Goal: Register for event/course

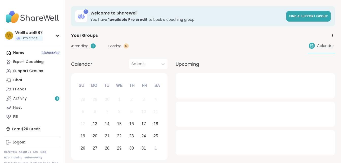
scroll to position [1, 0]
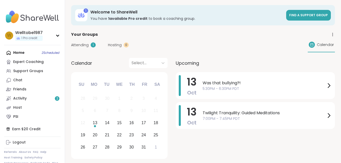
click at [93, 46] on div "1" at bounding box center [93, 44] width 5 height 5
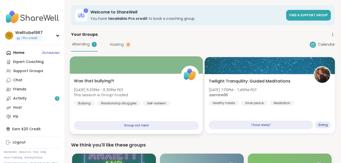
click at [136, 75] on div "Was that bullying?! [DATE] 5:30PM - 6:30PM PDT This session is Group-hosted Bul…" at bounding box center [136, 104] width 133 height 60
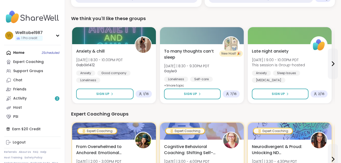
scroll to position [126, 0]
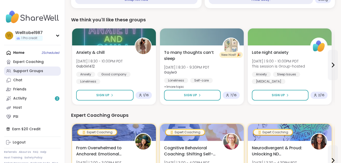
click at [34, 71] on div "Support Groups" at bounding box center [28, 71] width 30 height 5
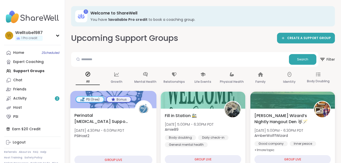
click at [117, 156] on div "GROUP LIVE" at bounding box center [113, 160] width 78 height 9
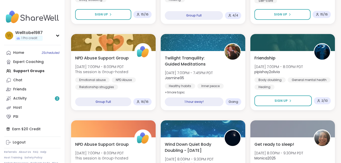
scroll to position [321, 0]
